Goal: Task Accomplishment & Management: Manage account settings

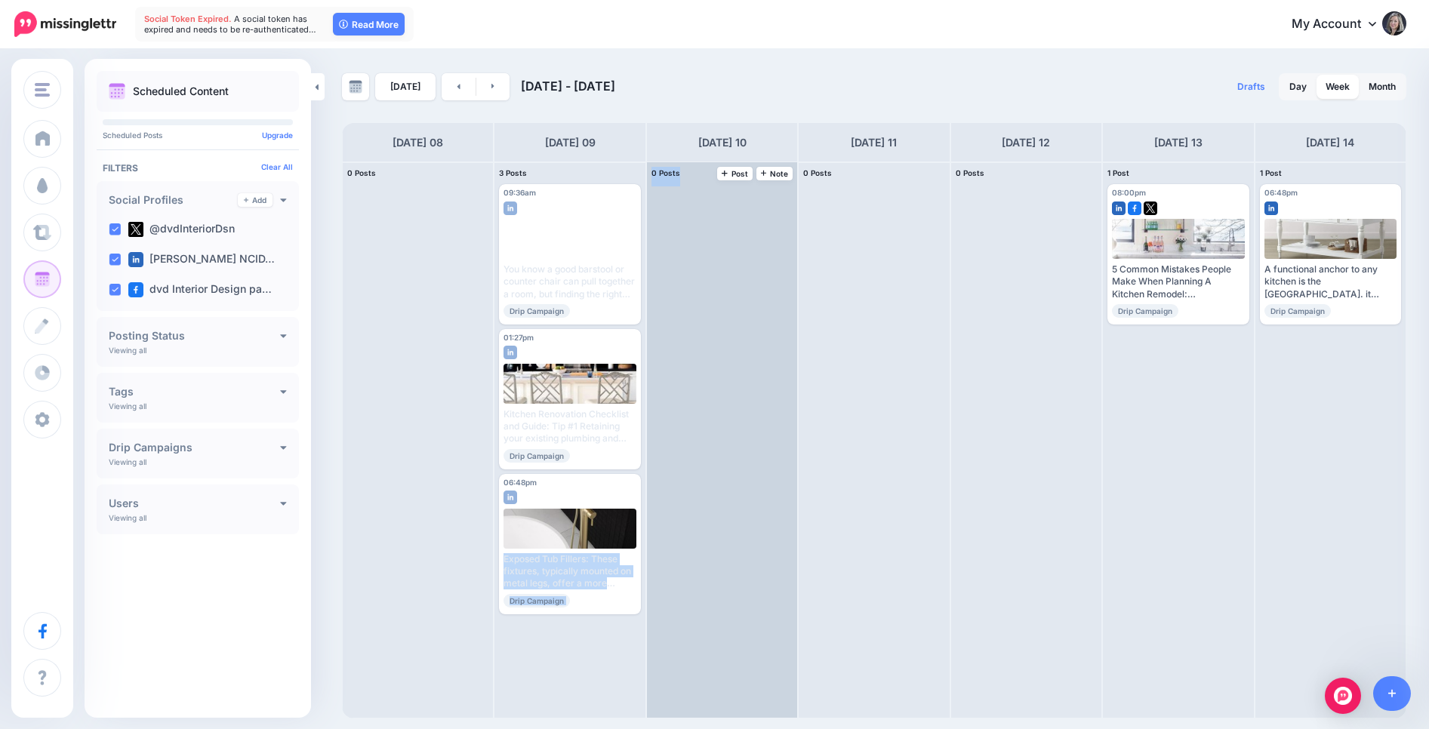
drag, startPoint x: 568, startPoint y: 494, endPoint x: 689, endPoint y: 470, distance: 123.2
click at [768, 394] on div "0 Posts 08 Note Post 3 Posts 09 Note Post" at bounding box center [874, 440] width 1064 height 557
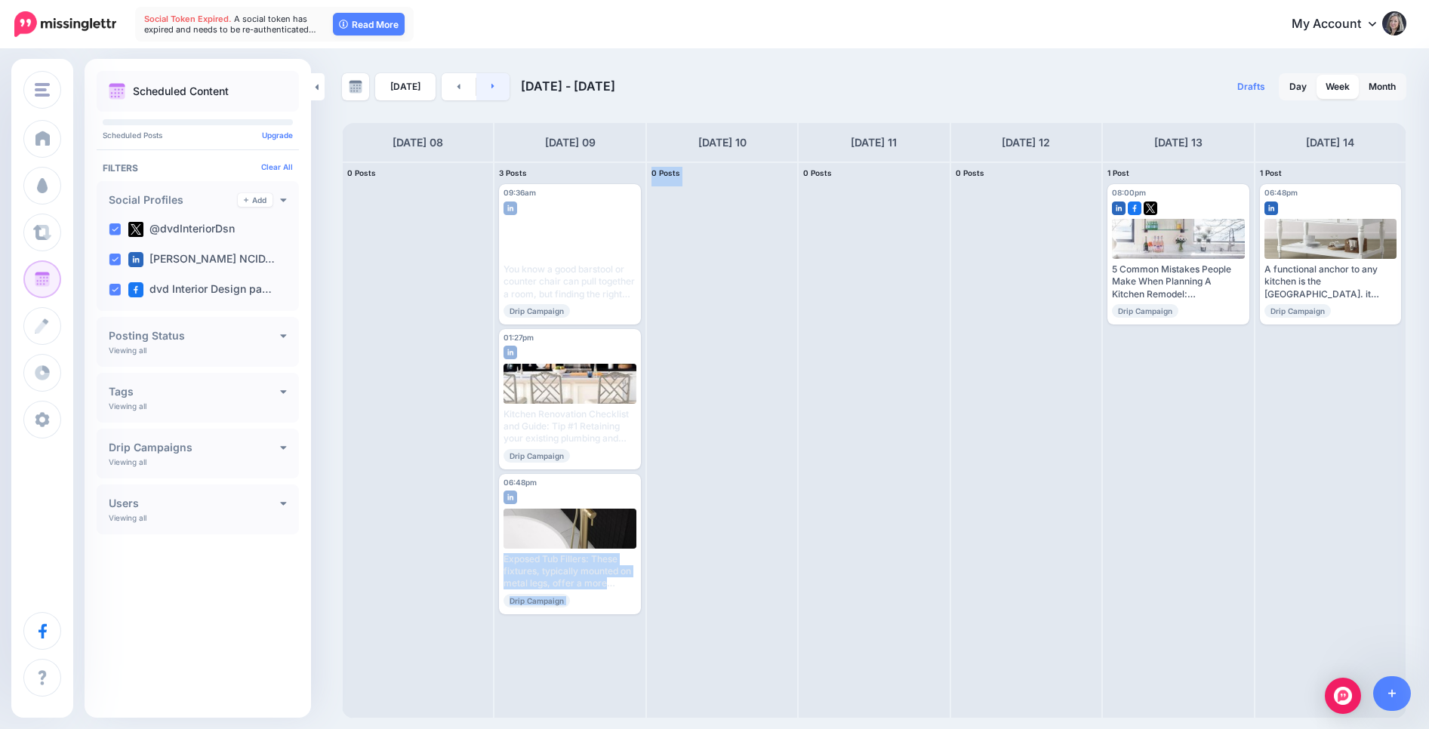
click at [495, 93] on link at bounding box center [493, 86] width 34 height 27
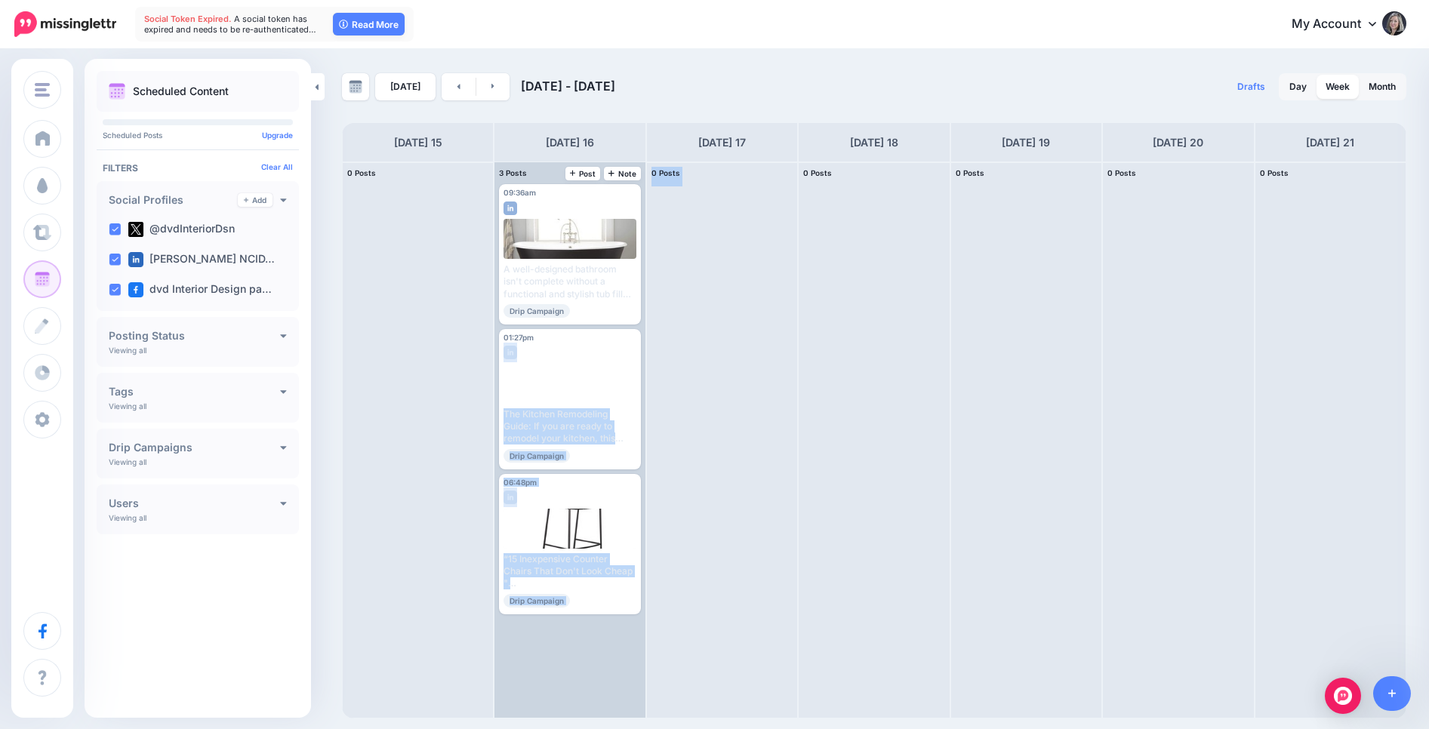
drag, startPoint x: 556, startPoint y: 337, endPoint x: 641, endPoint y: 345, distance: 85.7
click at [654, 345] on div "0 Posts 15 Note Post 3 Posts 16 Note Post" at bounding box center [874, 440] width 1064 height 557
drag, startPoint x: 584, startPoint y: 337, endPoint x: 584, endPoint y: 346, distance: 9.1
click at [584, 347] on div "01:27pm [DATE] 01:27pm Published" at bounding box center [570, 345] width 132 height 23
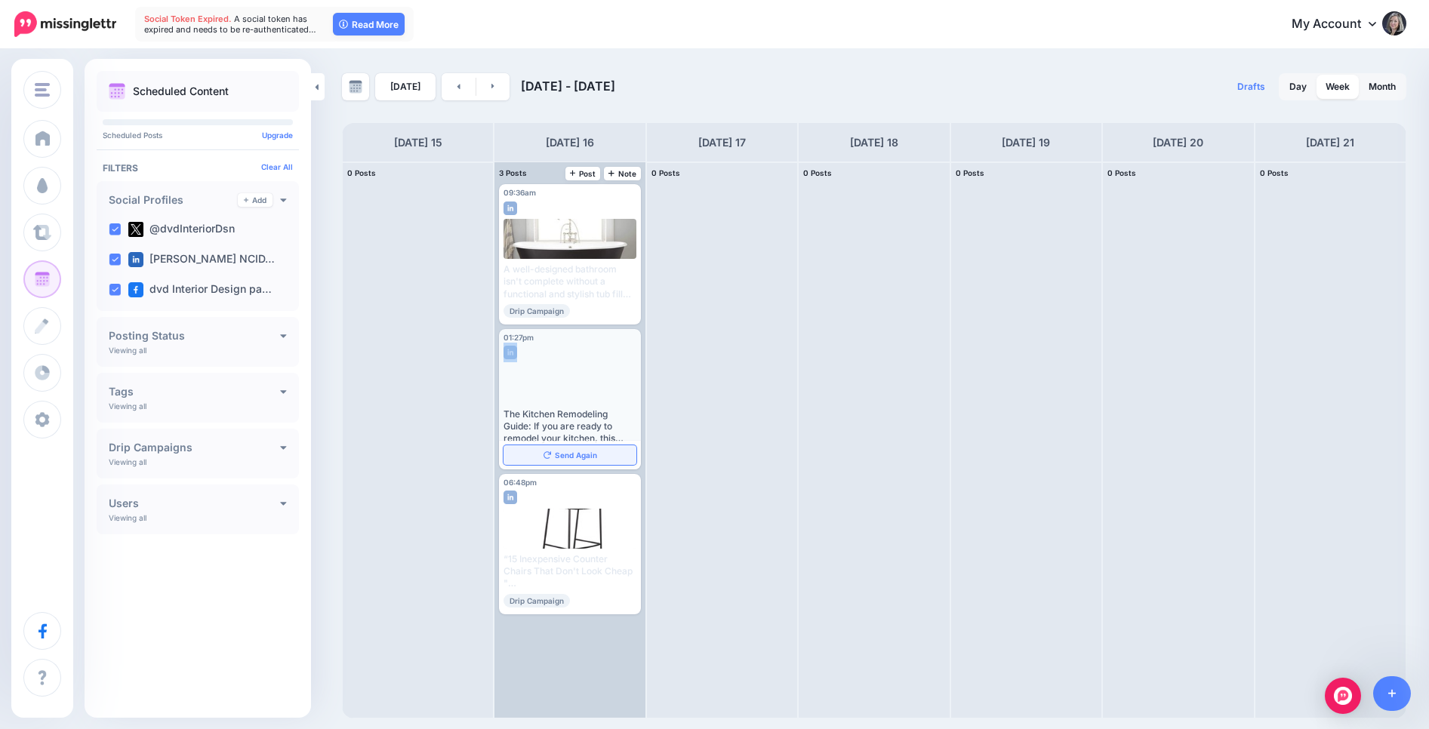
click at [576, 451] on span "Send Again" at bounding box center [576, 455] width 42 height 8
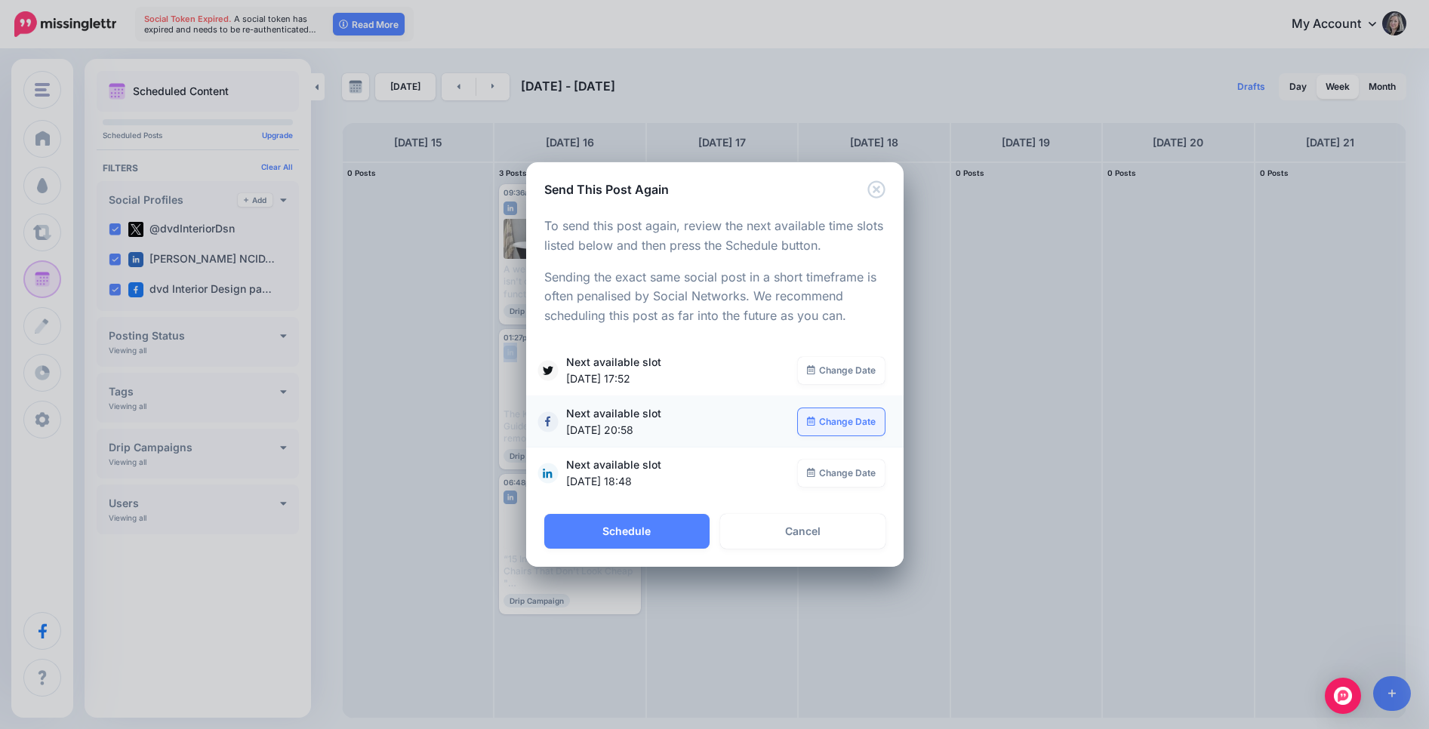
click at [842, 419] on link "Change Date" at bounding box center [841, 421] width 87 height 27
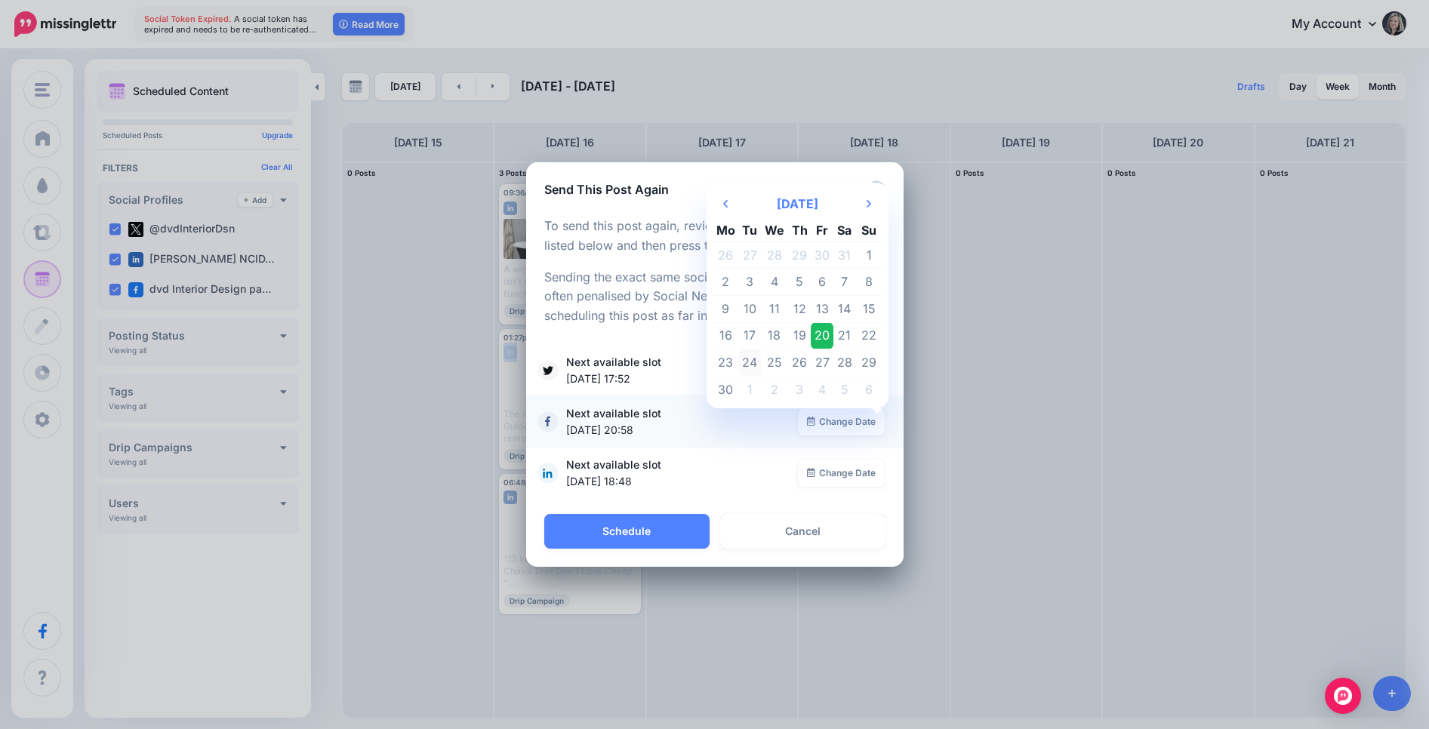
click at [739, 362] on td "24" at bounding box center [750, 363] width 23 height 27
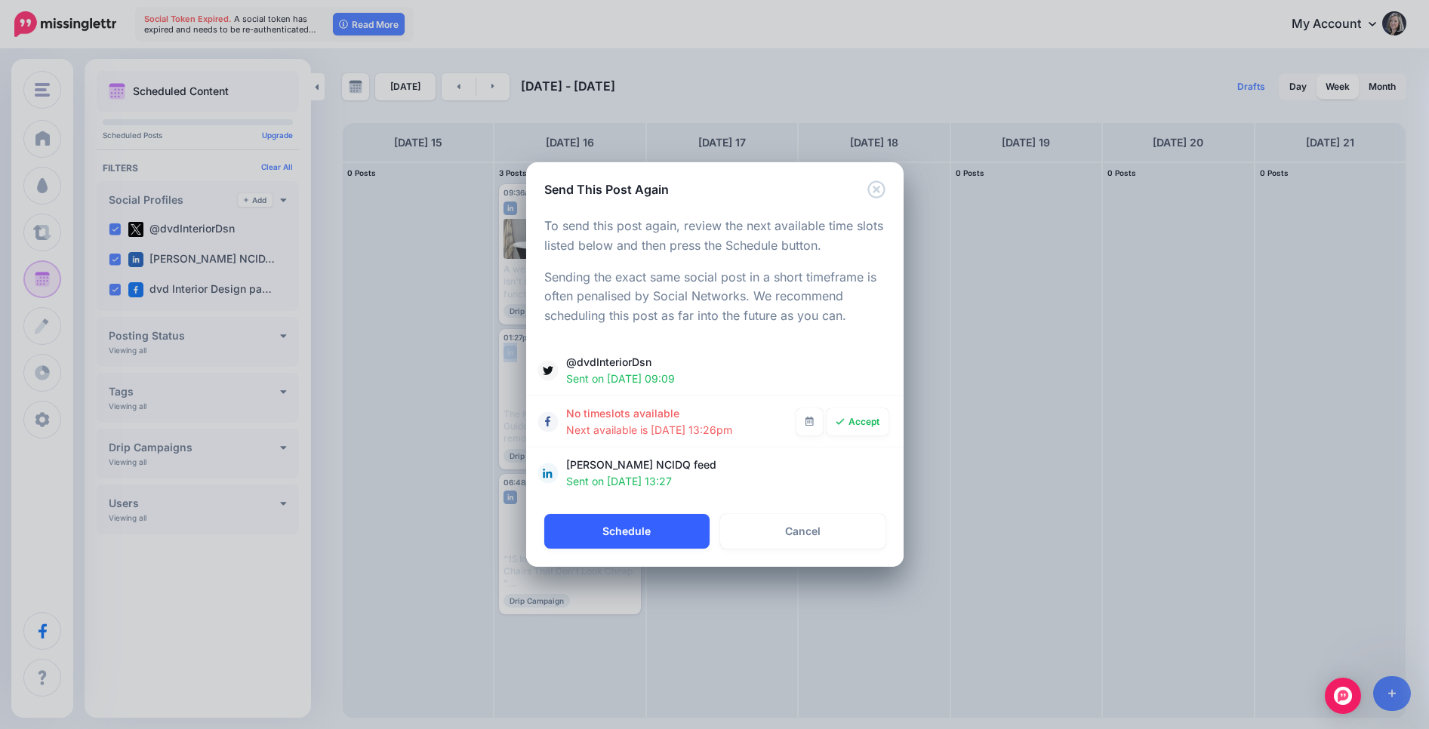
click at [645, 530] on button "Schedule" at bounding box center [626, 531] width 165 height 35
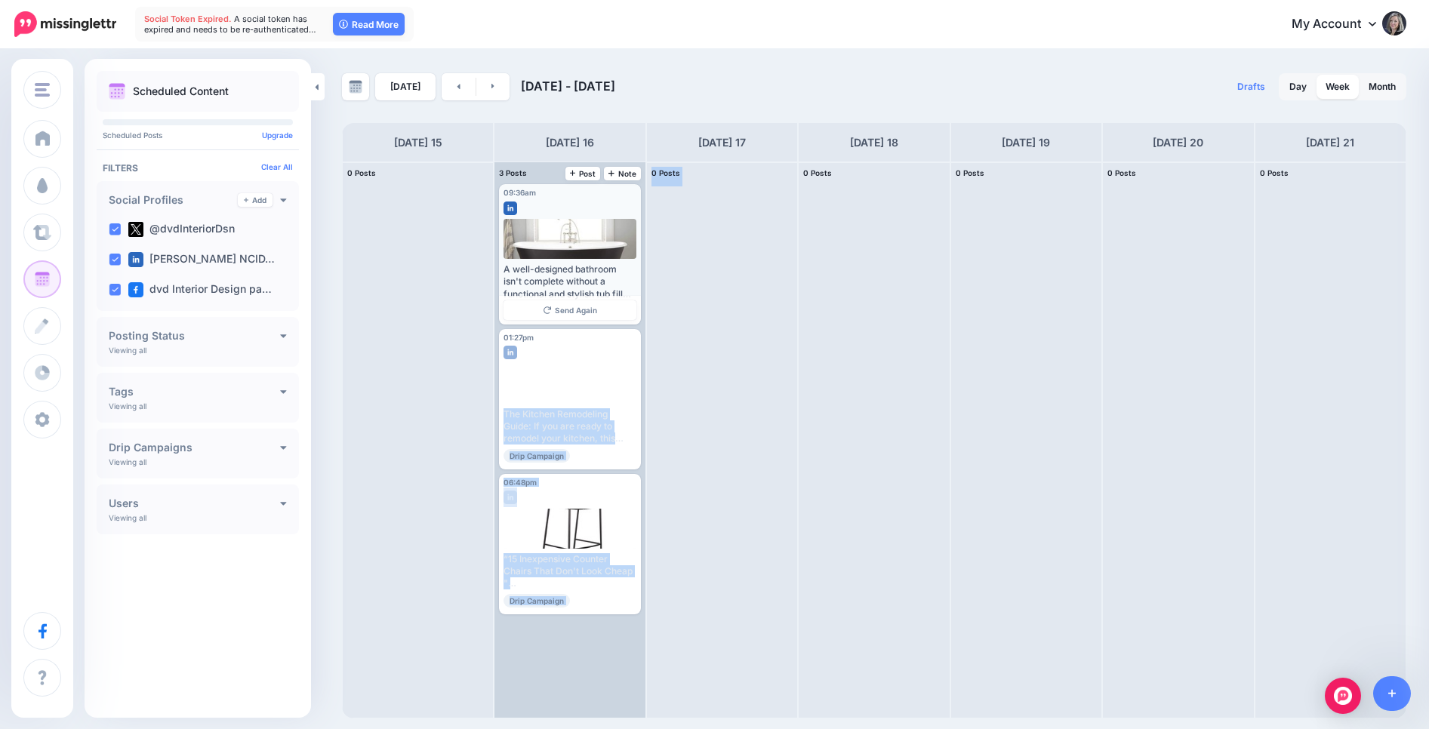
drag, startPoint x: 573, startPoint y: 343, endPoint x: 633, endPoint y: 282, distance: 85.4
click at [693, 203] on div "0 Posts 15 Note Post 3 Posts 16 Note Post" at bounding box center [874, 440] width 1064 height 557
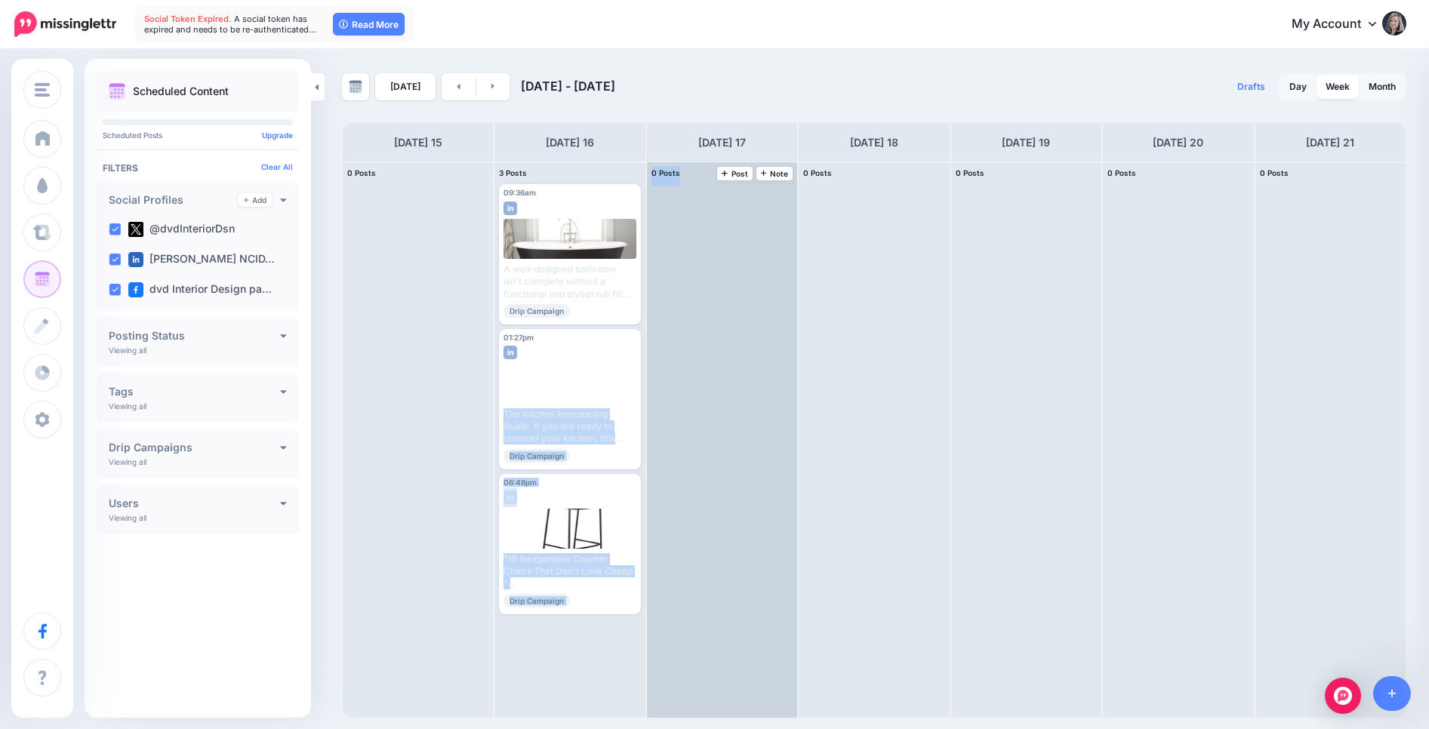
drag, startPoint x: 544, startPoint y: 343, endPoint x: 740, endPoint y: 236, distance: 223.3
click at [735, 175] on div "0 Posts 15 Note Post 3 Posts 16 Note Post" at bounding box center [874, 440] width 1064 height 557
drag, startPoint x: 554, startPoint y: 489, endPoint x: 780, endPoint y: 506, distance: 226.3
click at [737, 484] on div "0 Posts 15 Note Post 3 Posts 16 Note Post" at bounding box center [874, 440] width 1064 height 557
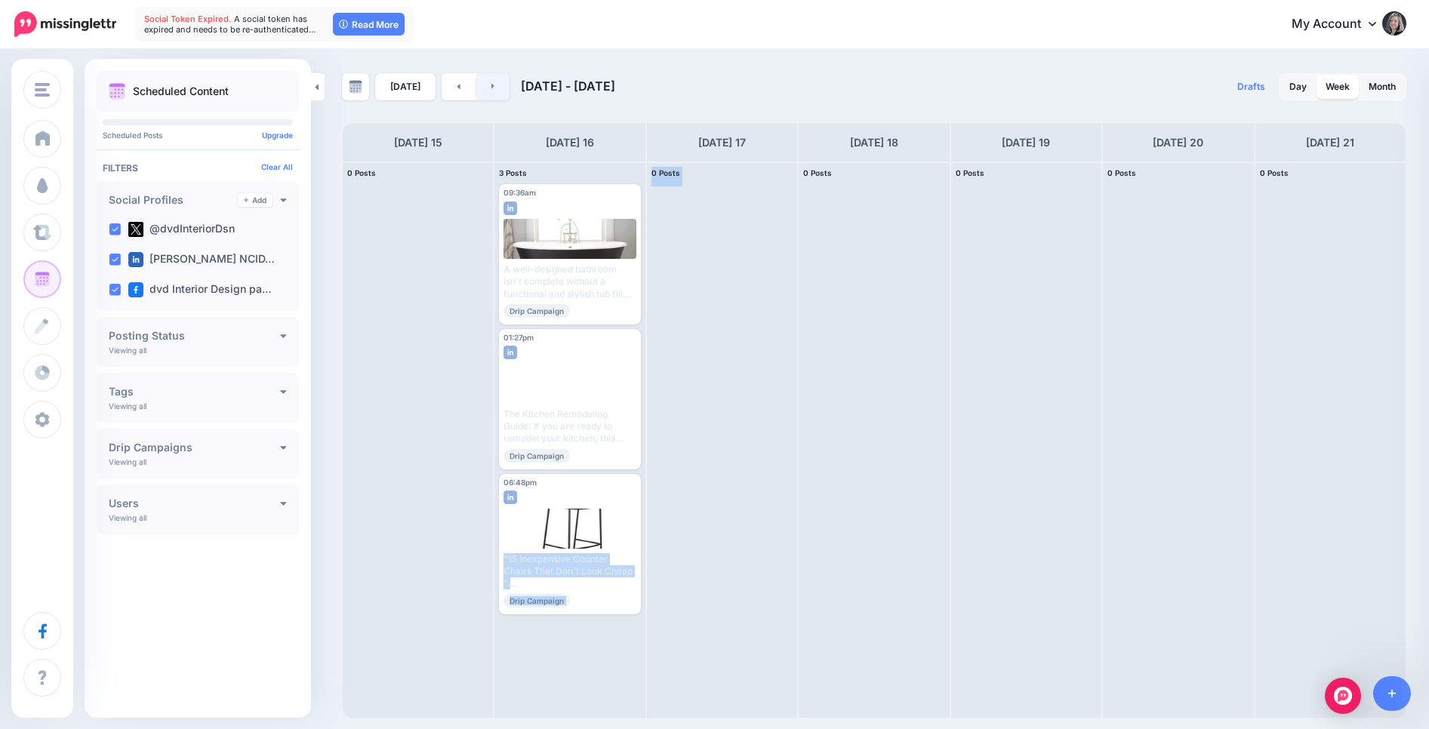
click at [482, 85] on link at bounding box center [493, 86] width 34 height 27
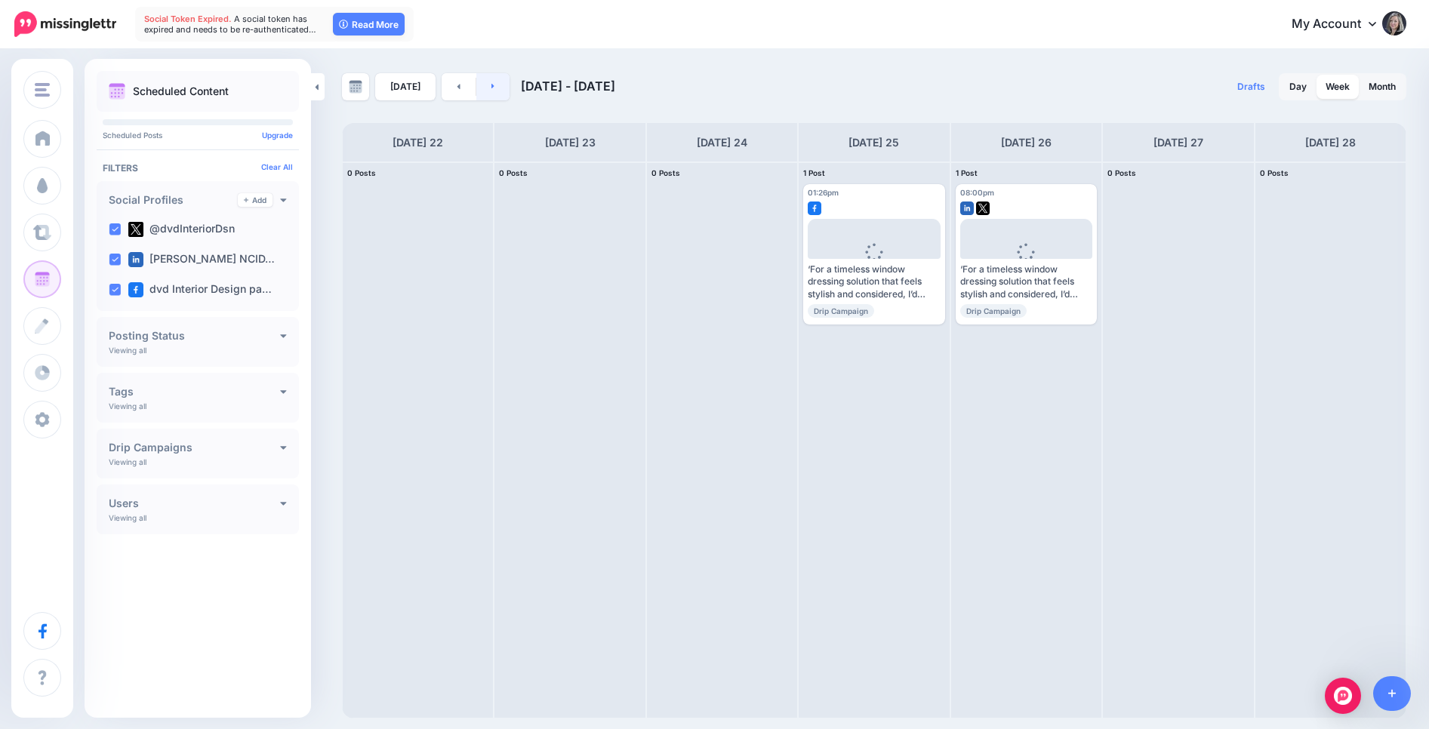
click at [482, 85] on link at bounding box center [493, 86] width 34 height 27
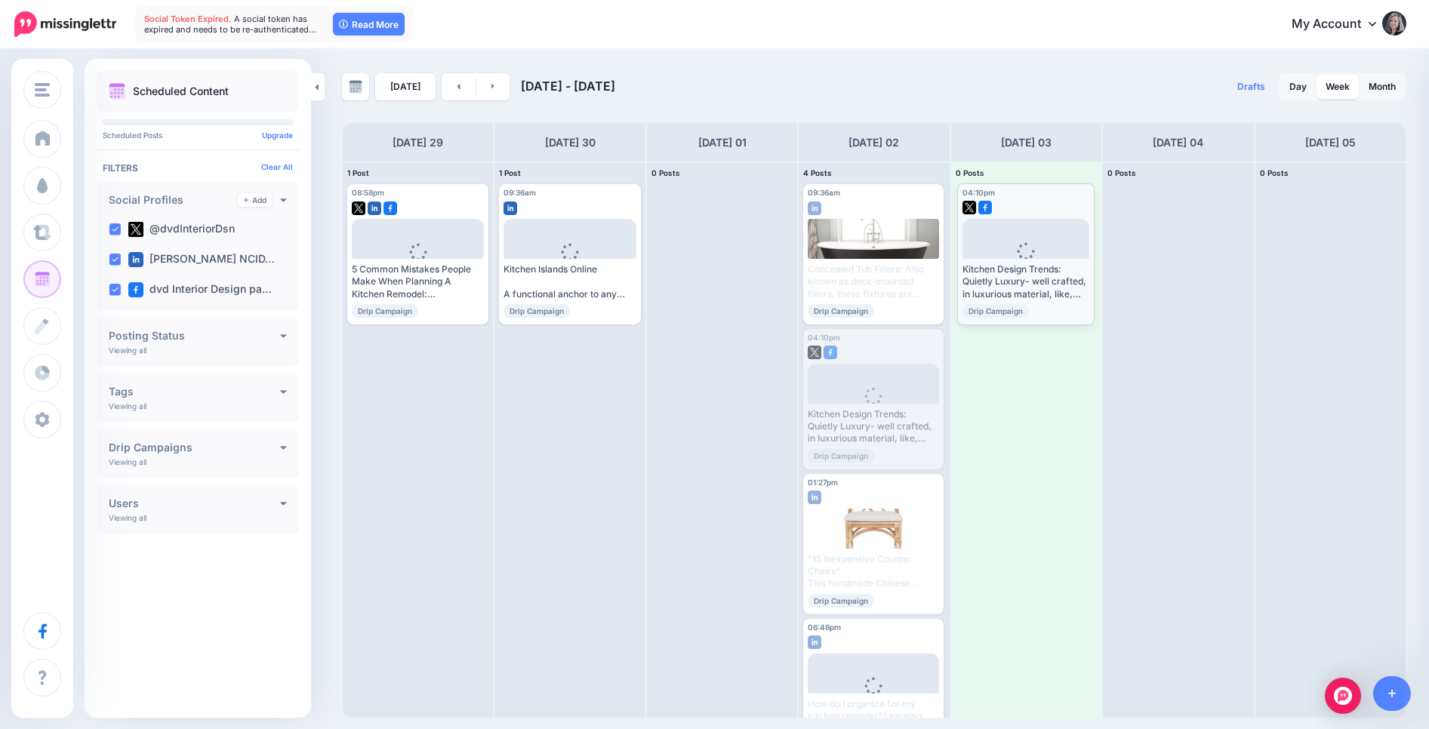
drag, startPoint x: 869, startPoint y: 346, endPoint x: 1023, endPoint y: 201, distance: 212.0
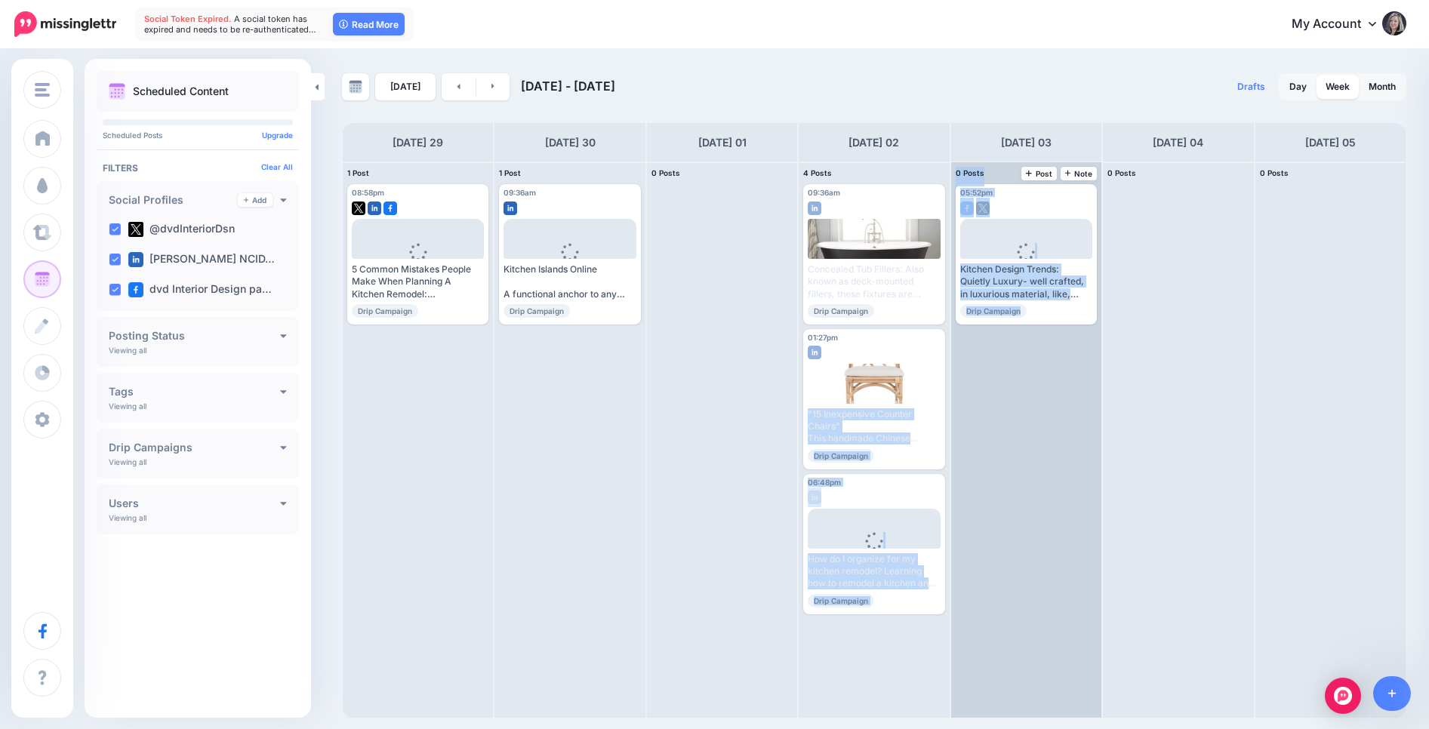
drag, startPoint x: 886, startPoint y: 356, endPoint x: 1006, endPoint y: 392, distance: 125.4
click at [1006, 392] on div "1 Post 29 Note Post 08:58pm [DATE] 08:58pm" at bounding box center [874, 440] width 1064 height 557
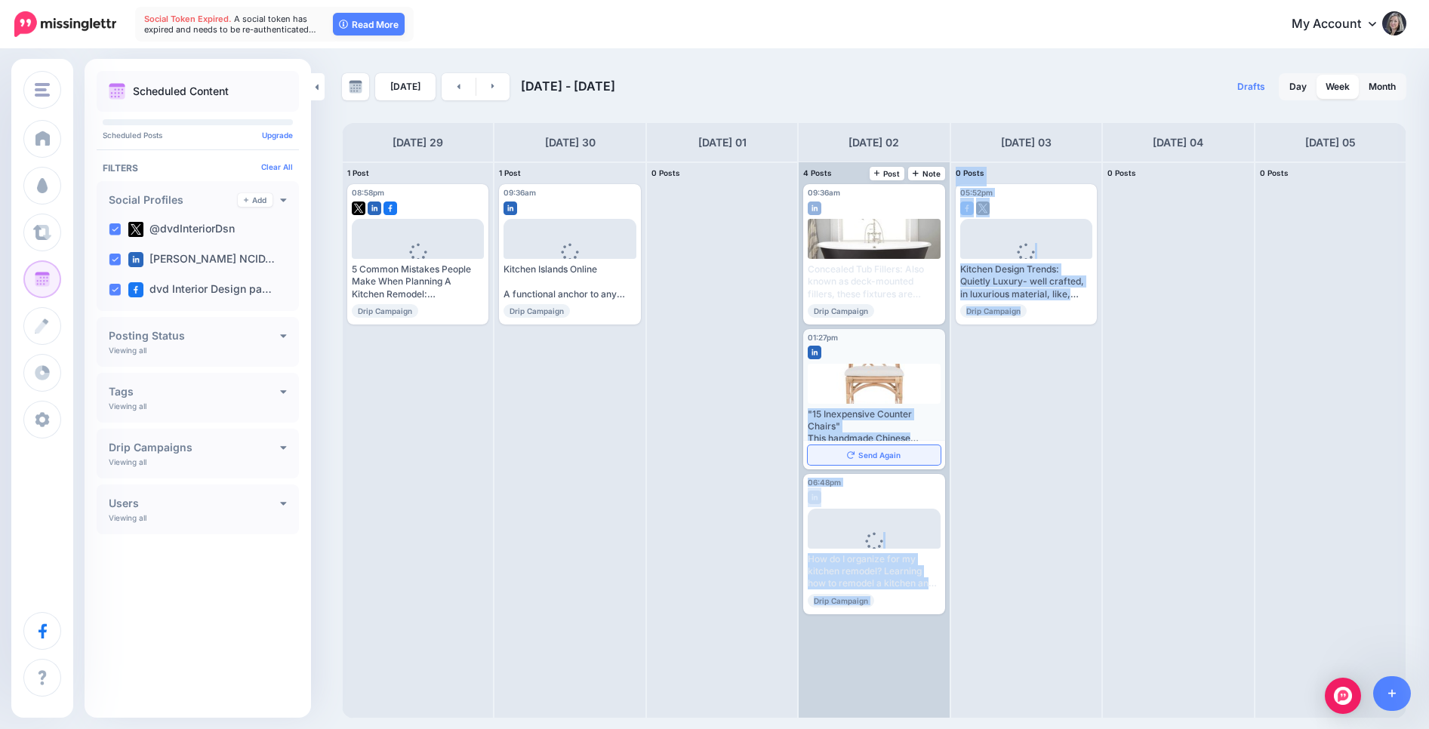
click at [865, 457] on span "Send Again" at bounding box center [879, 455] width 42 height 8
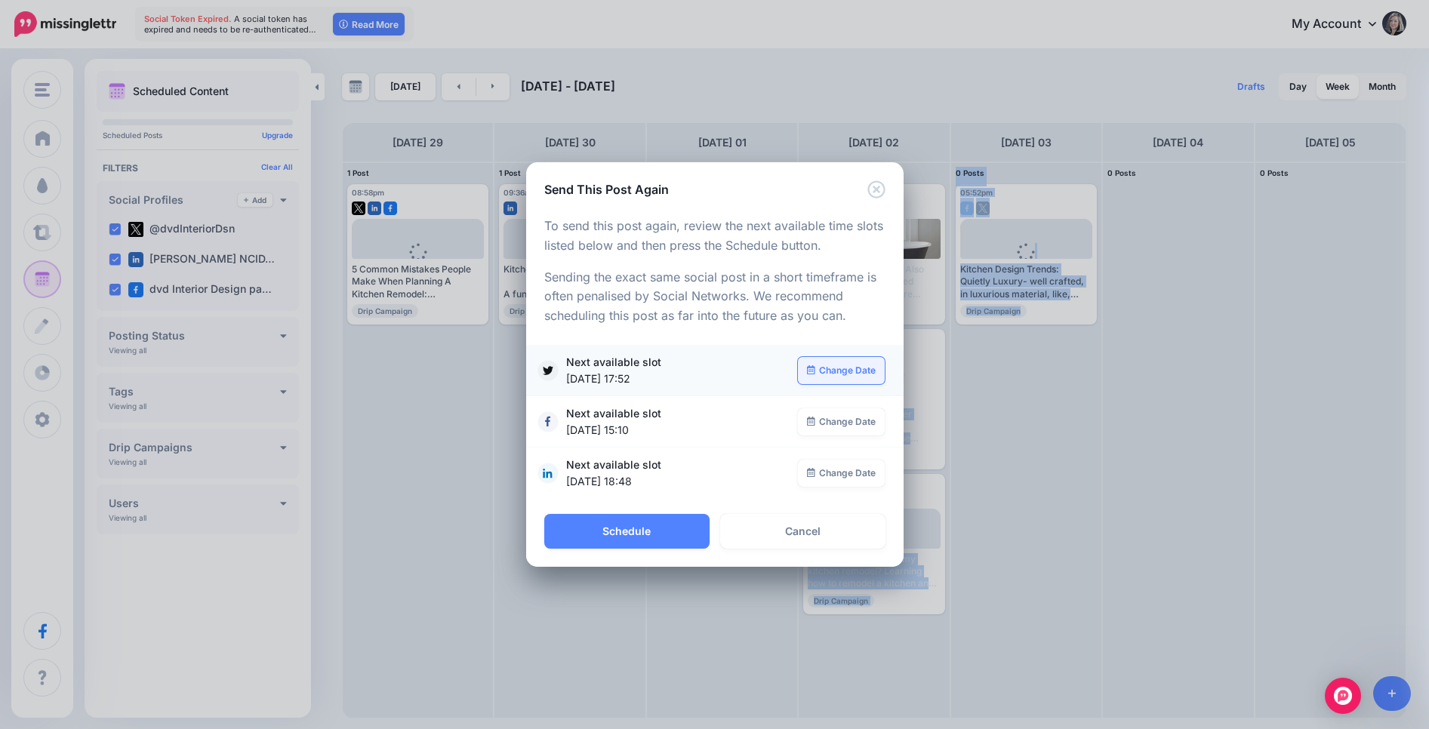
click at [834, 377] on link "Change Date" at bounding box center [841, 370] width 87 height 27
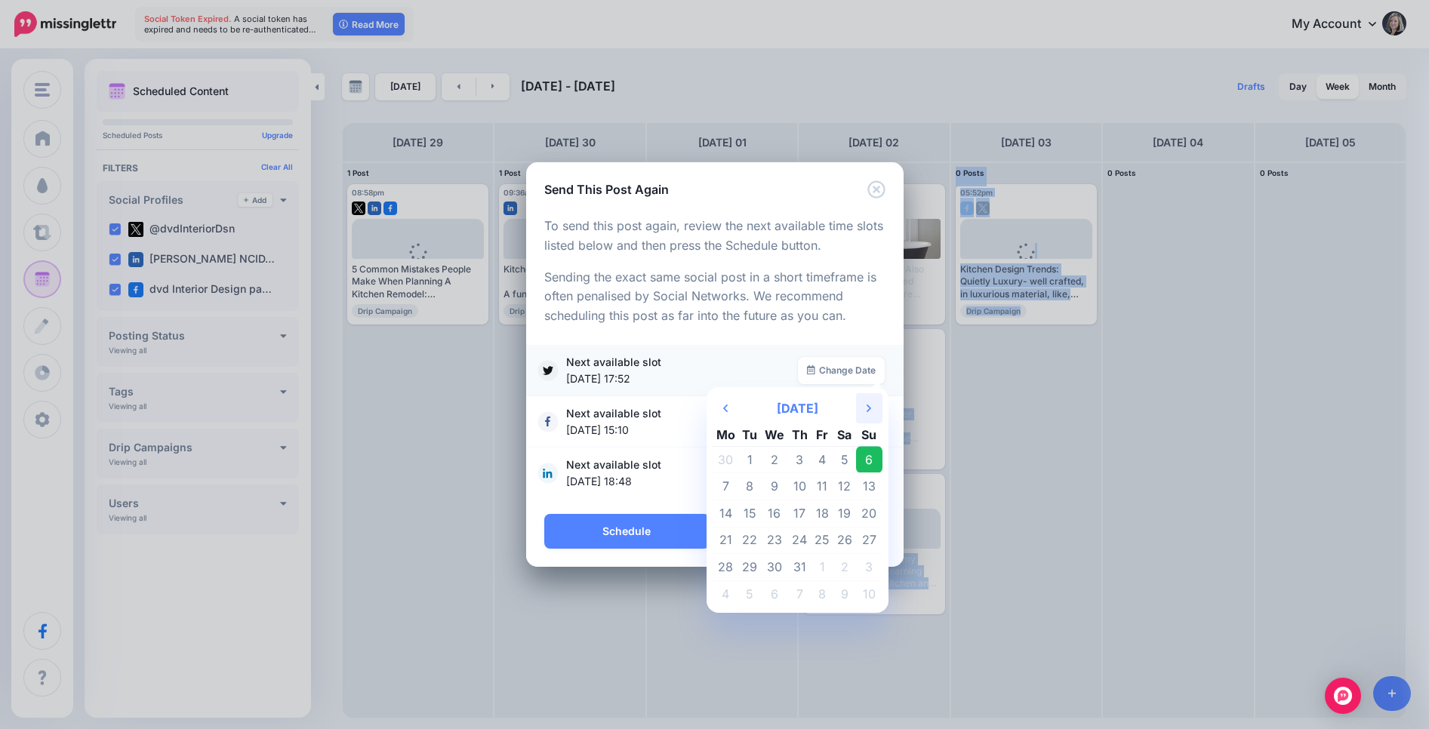
click at [872, 412] on th "Next Month" at bounding box center [869, 408] width 26 height 30
click at [713, 418] on th "Previous Month" at bounding box center [726, 408] width 26 height 30
click at [867, 413] on icon "Next Month" at bounding box center [869, 408] width 5 height 12
click at [813, 467] on td "4" at bounding box center [822, 459] width 23 height 27
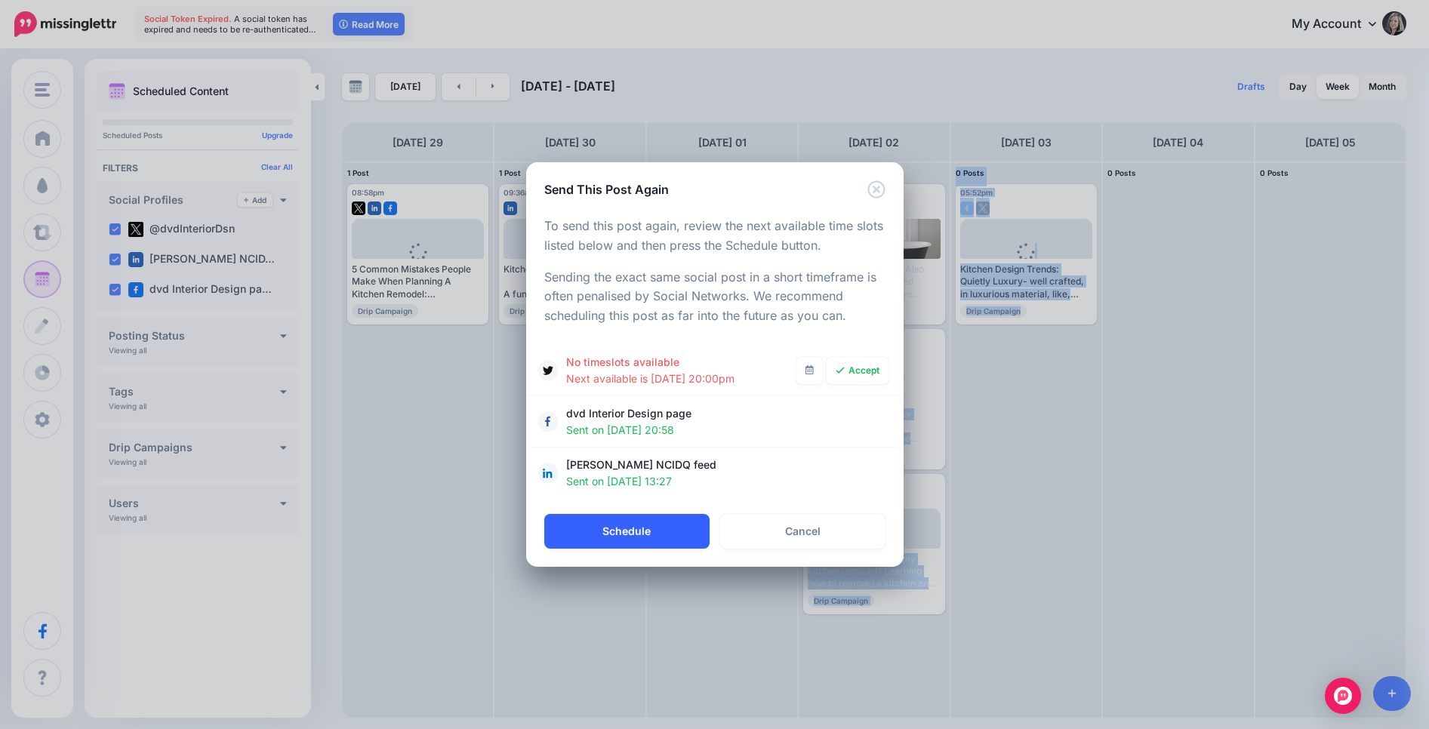
click at [655, 544] on button "Schedule" at bounding box center [626, 531] width 165 height 35
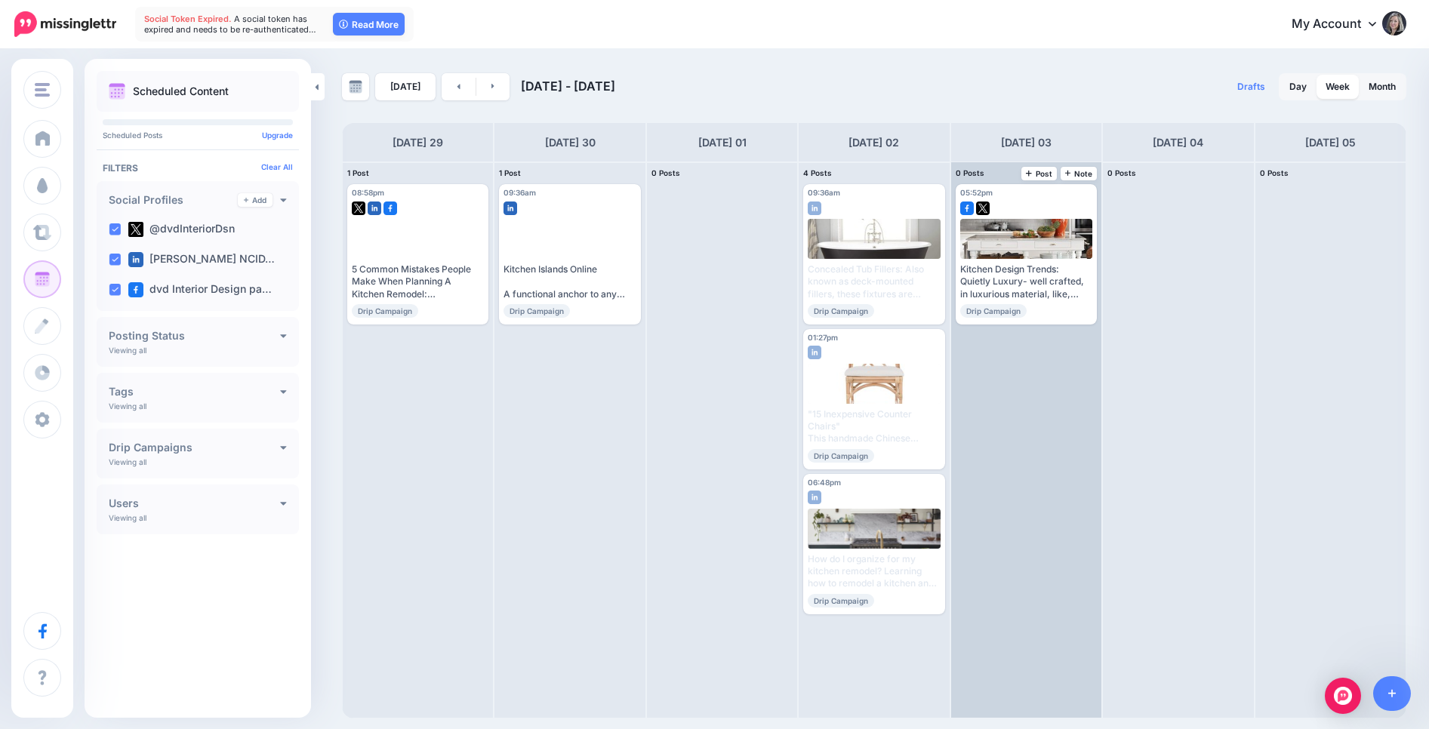
click at [1073, 633] on div "05:52pm [DATE] 05:52pm Kitchen Design Trends: Quietly Luxury- well crafted, in …" at bounding box center [1026, 440] width 150 height 556
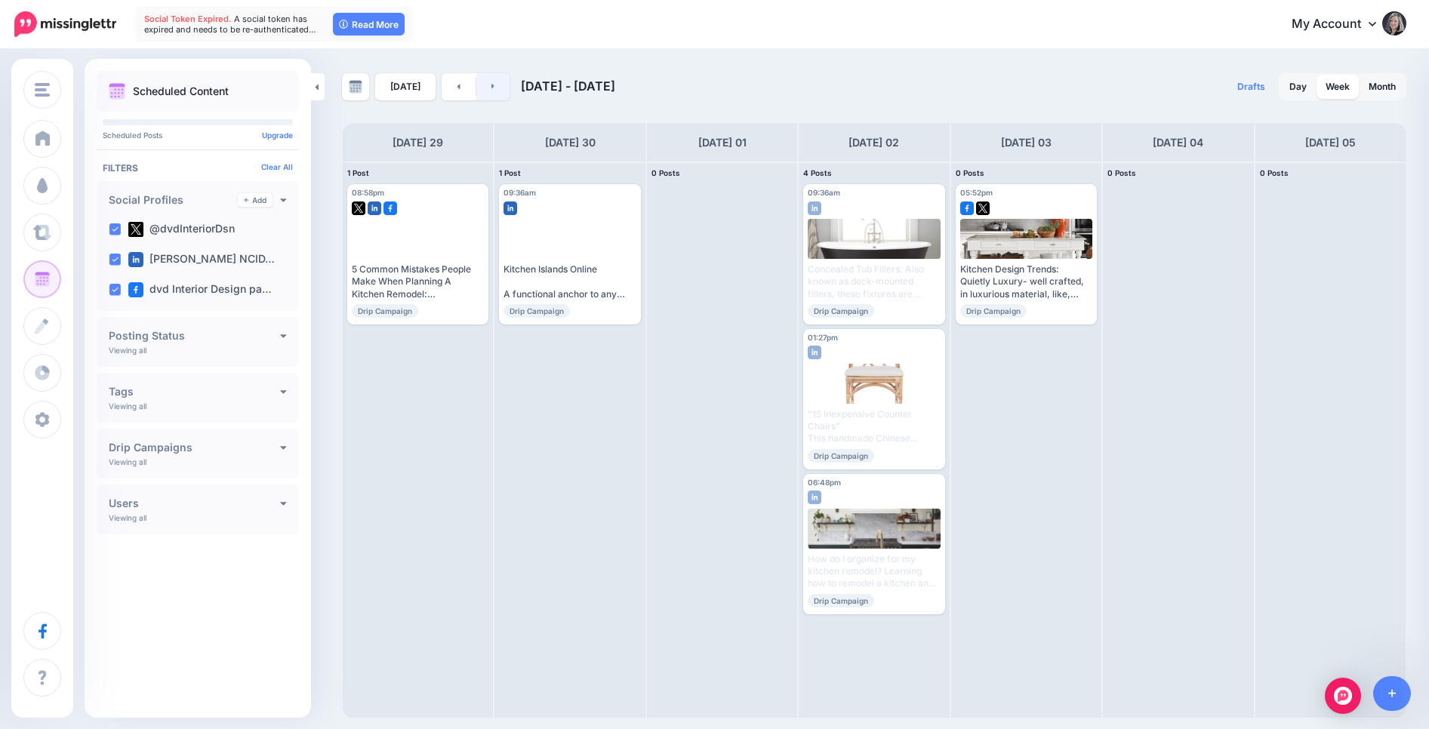
click at [494, 93] on link at bounding box center [493, 86] width 34 height 27
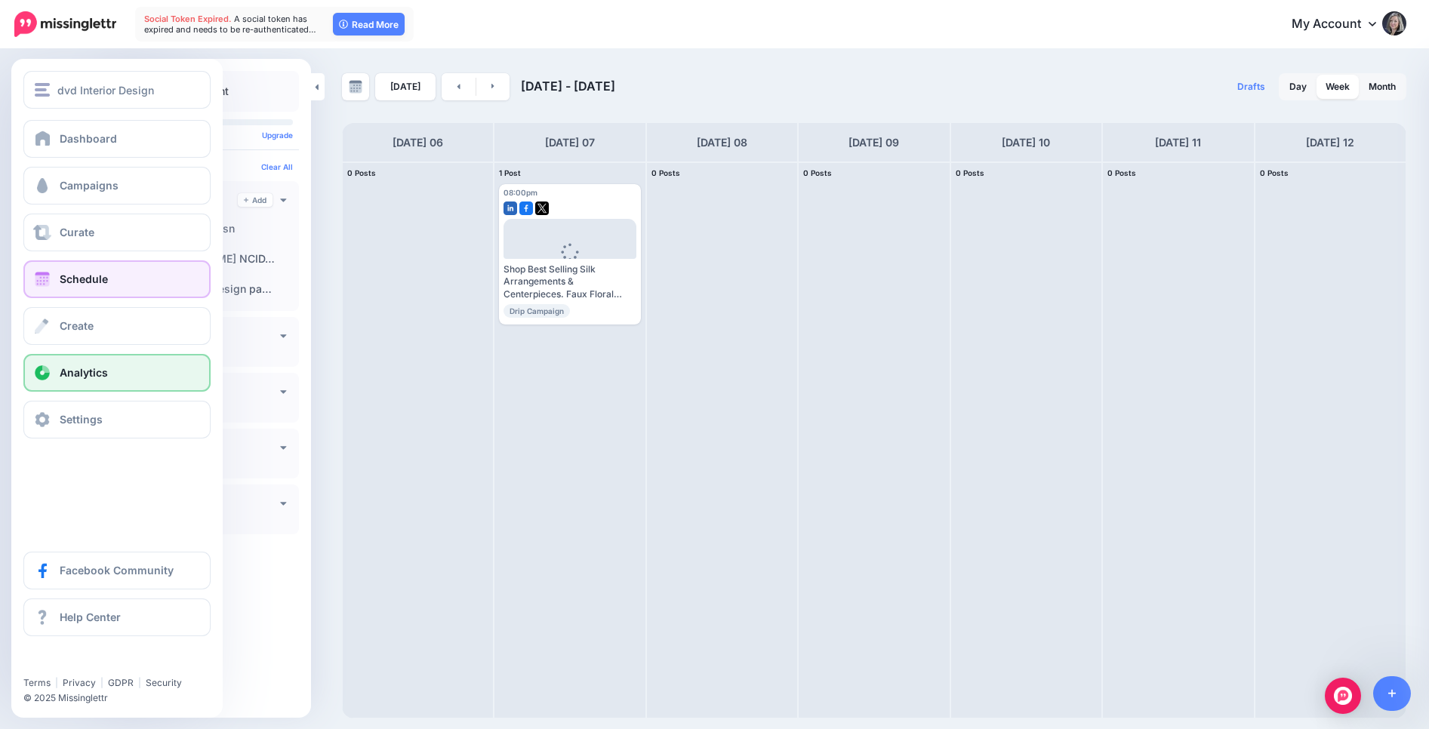
click at [100, 383] on link "Analytics" at bounding box center [116, 373] width 187 height 38
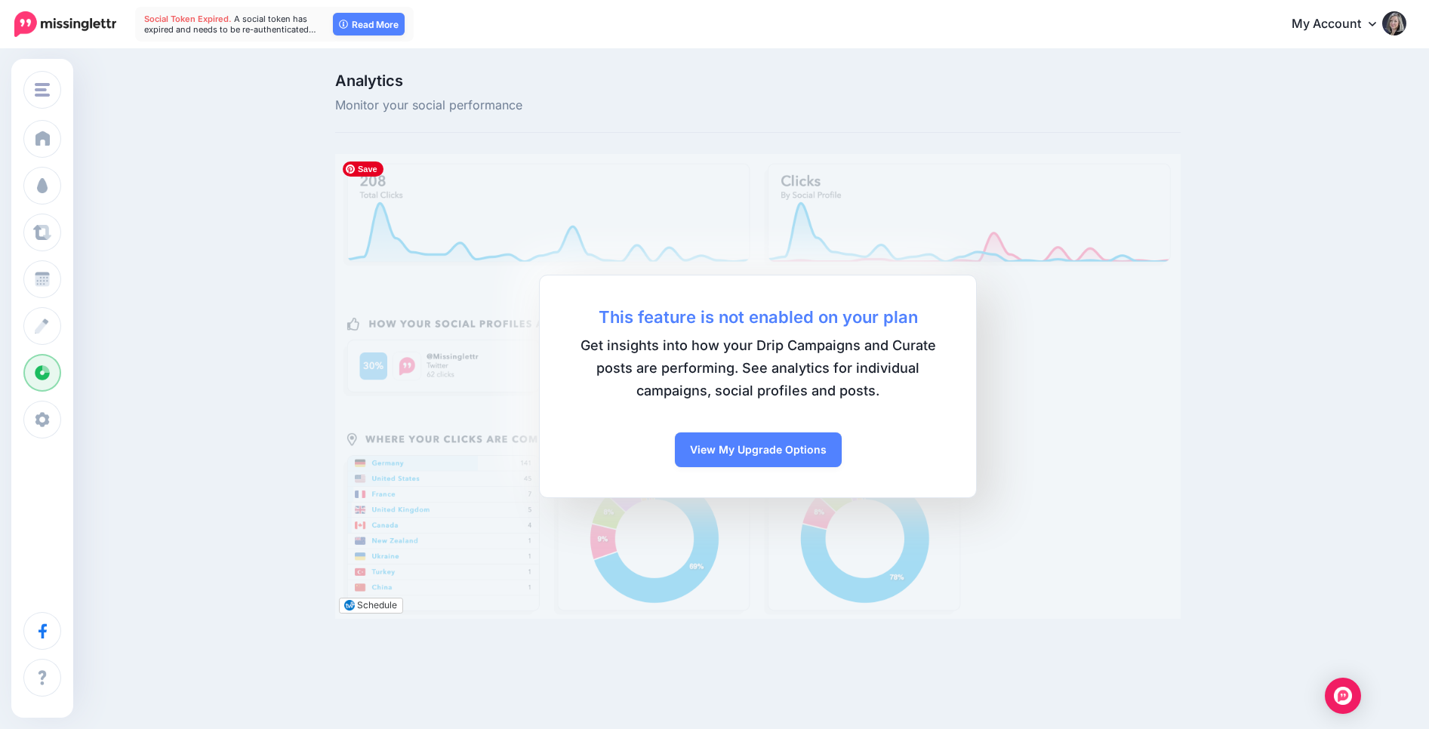
click at [1174, 386] on img at bounding box center [757, 386] width 845 height 465
